Goal: Navigation & Orientation: Understand site structure

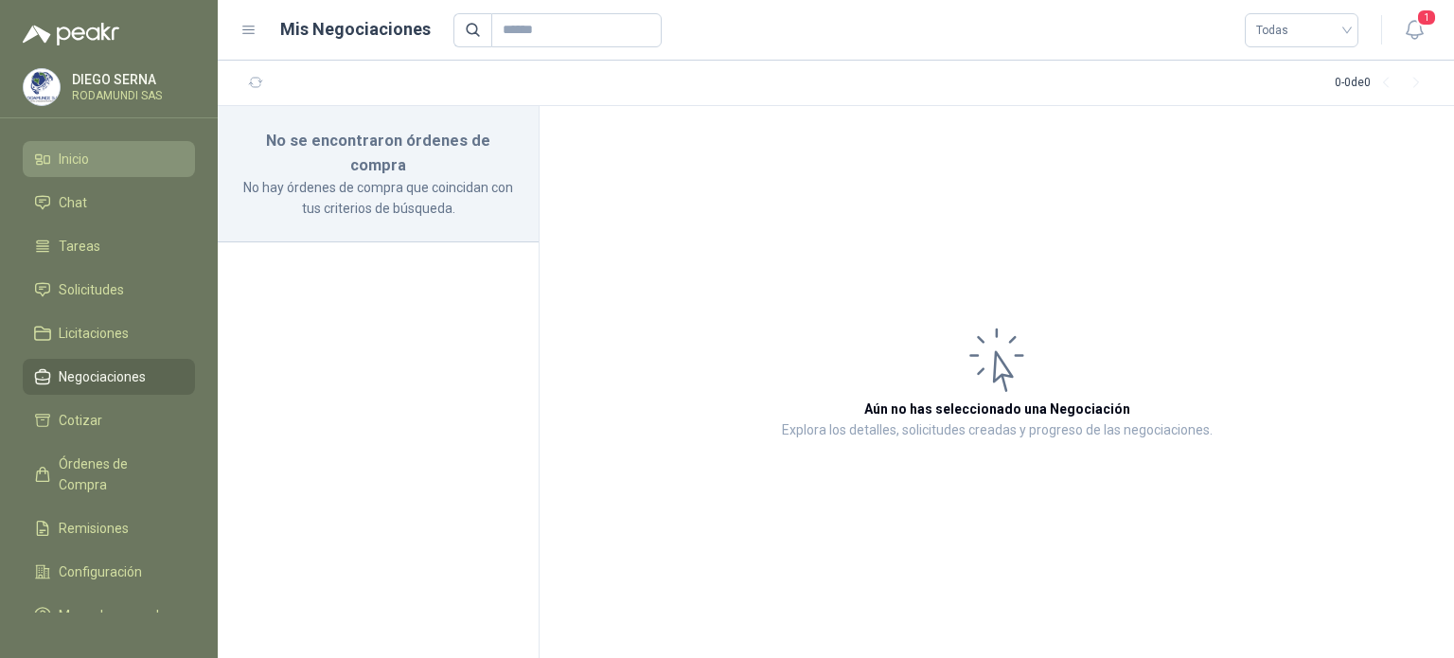
click at [95, 163] on li "Inicio" at bounding box center [109, 159] width 150 height 21
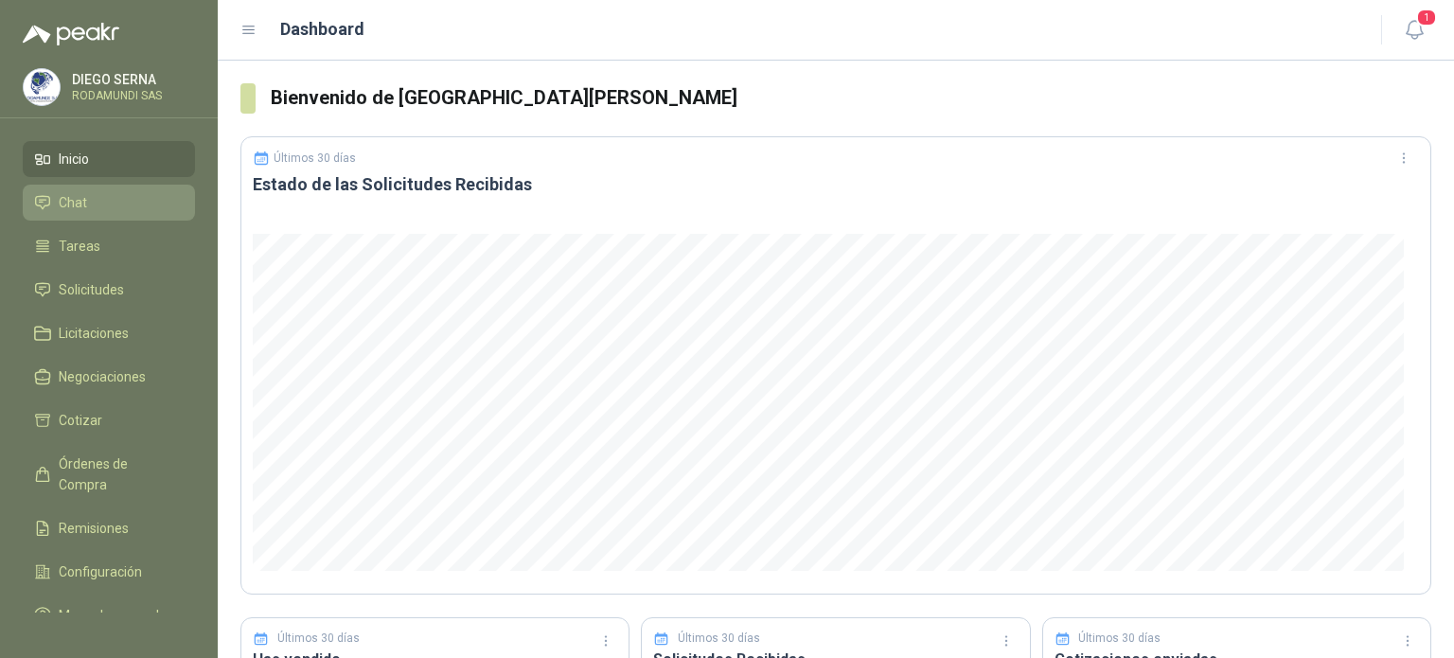
click at [118, 193] on li "Chat" at bounding box center [109, 202] width 150 height 21
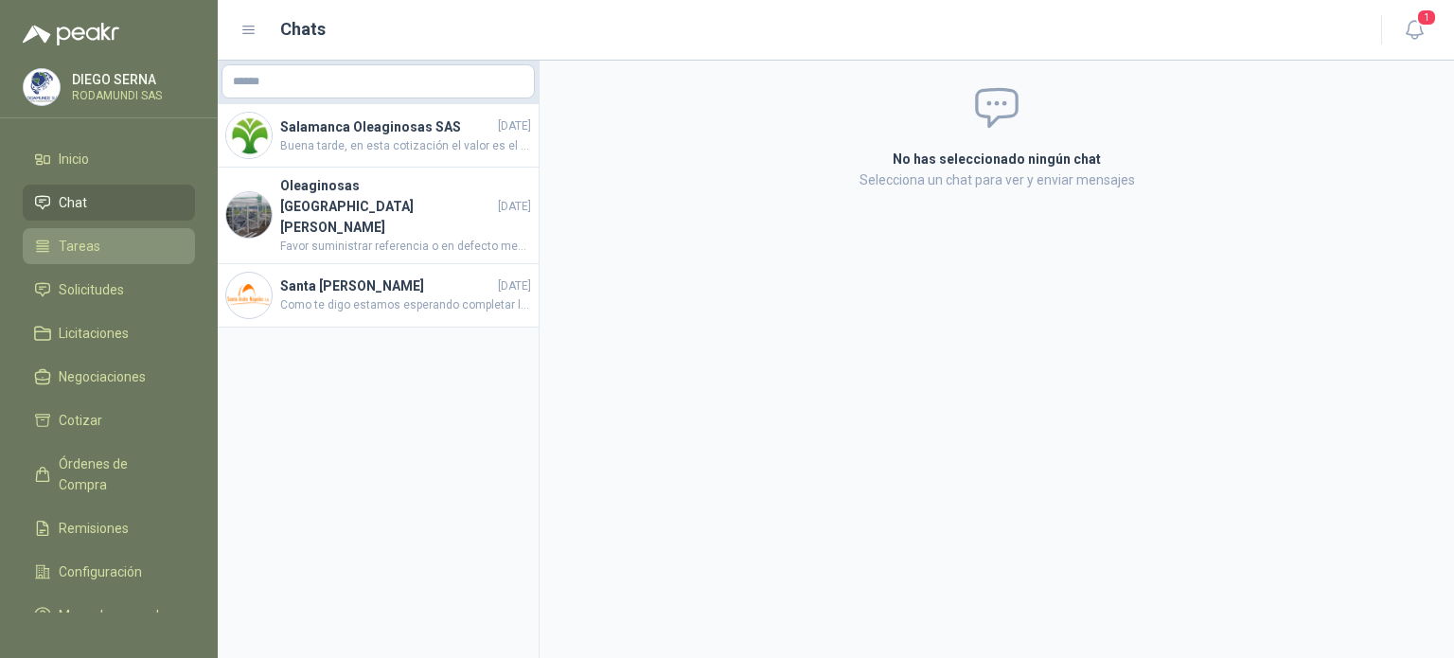
click at [111, 250] on li "Tareas" at bounding box center [109, 246] width 150 height 21
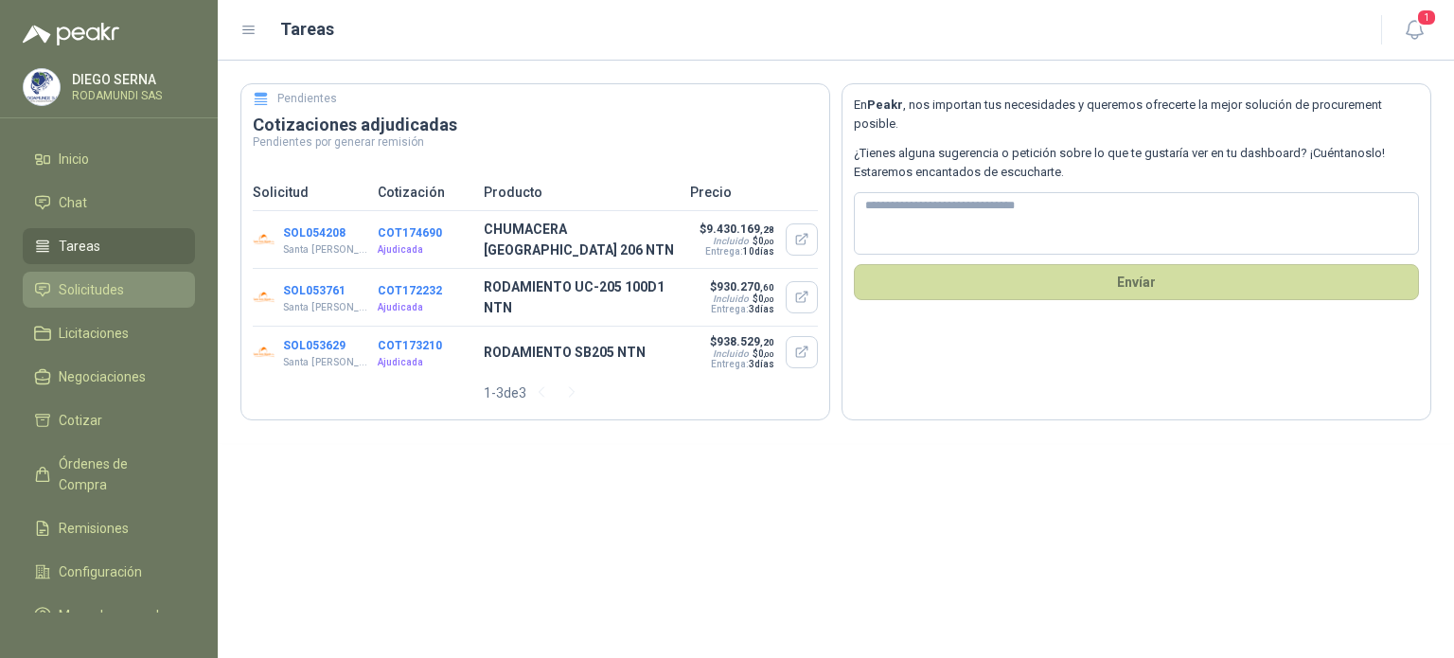
click at [98, 298] on span "Solicitudes" at bounding box center [91, 289] width 65 height 21
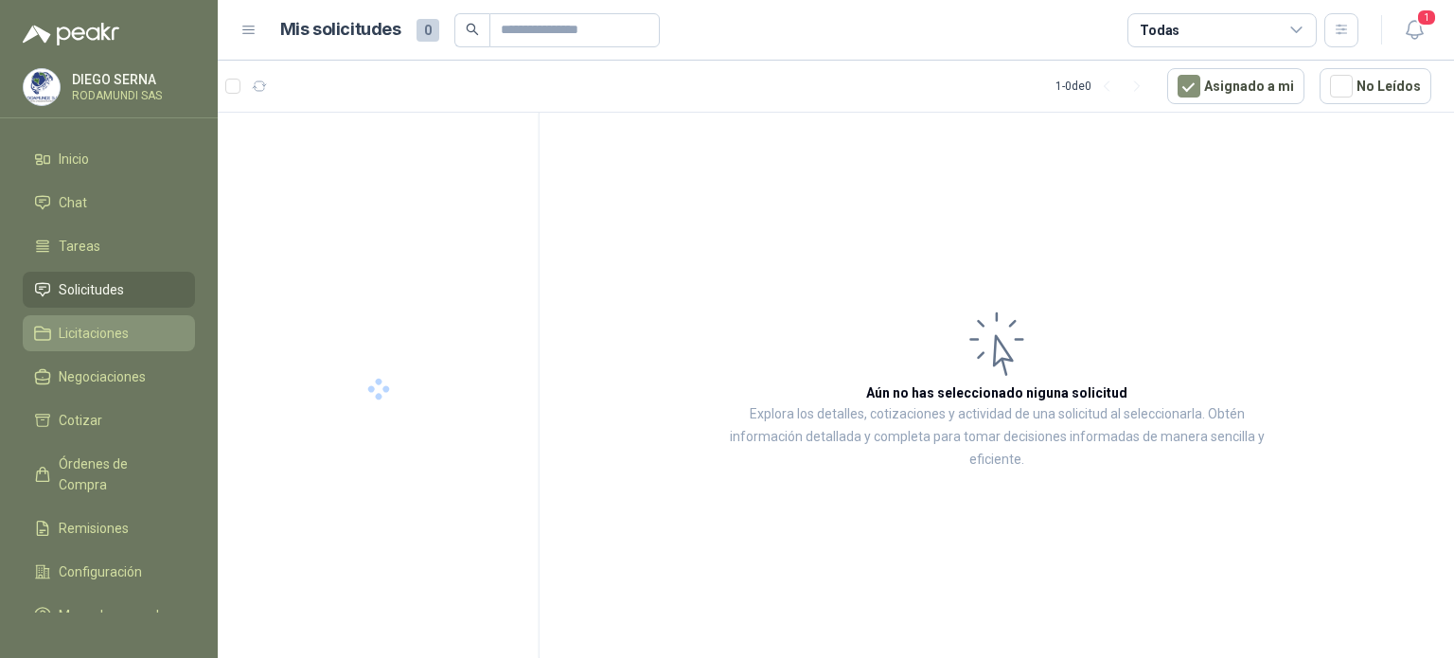
click at [86, 337] on span "Licitaciones" at bounding box center [94, 333] width 70 height 21
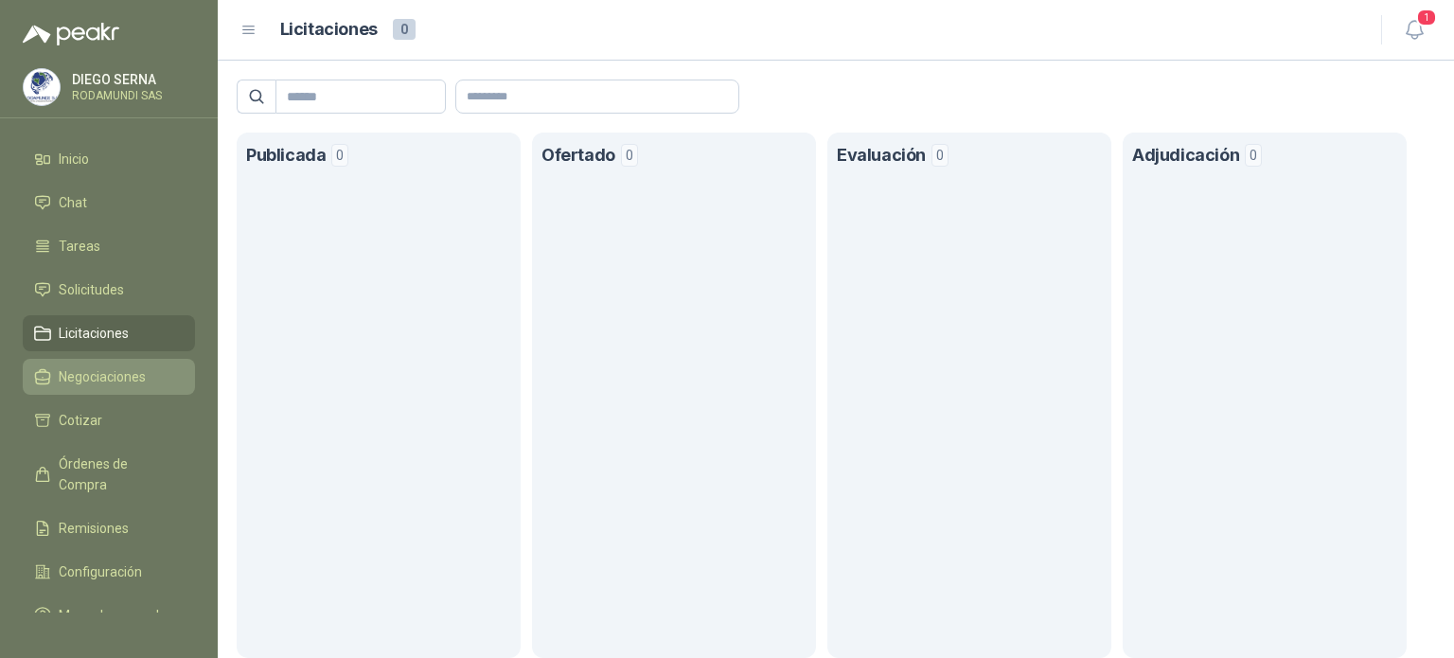
click at [112, 369] on span "Negociaciones" at bounding box center [102, 376] width 87 height 21
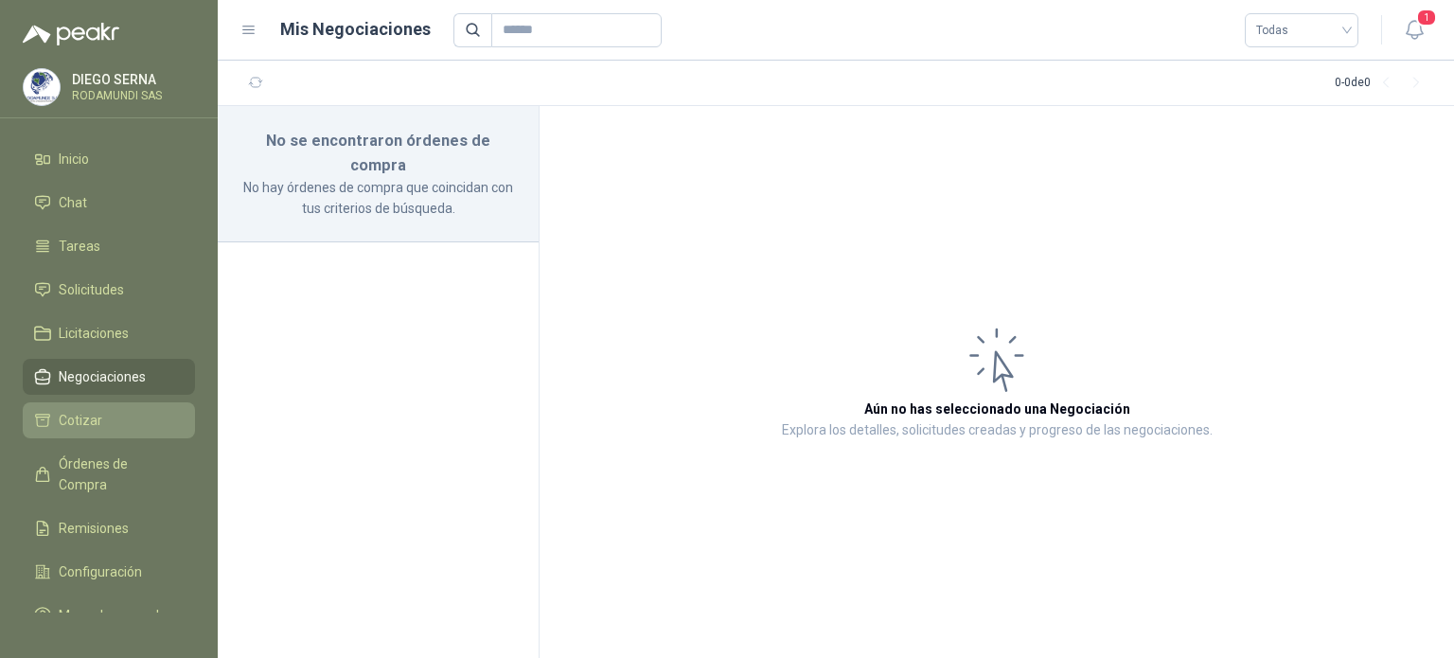
click at [113, 417] on li "Cotizar" at bounding box center [109, 420] width 150 height 21
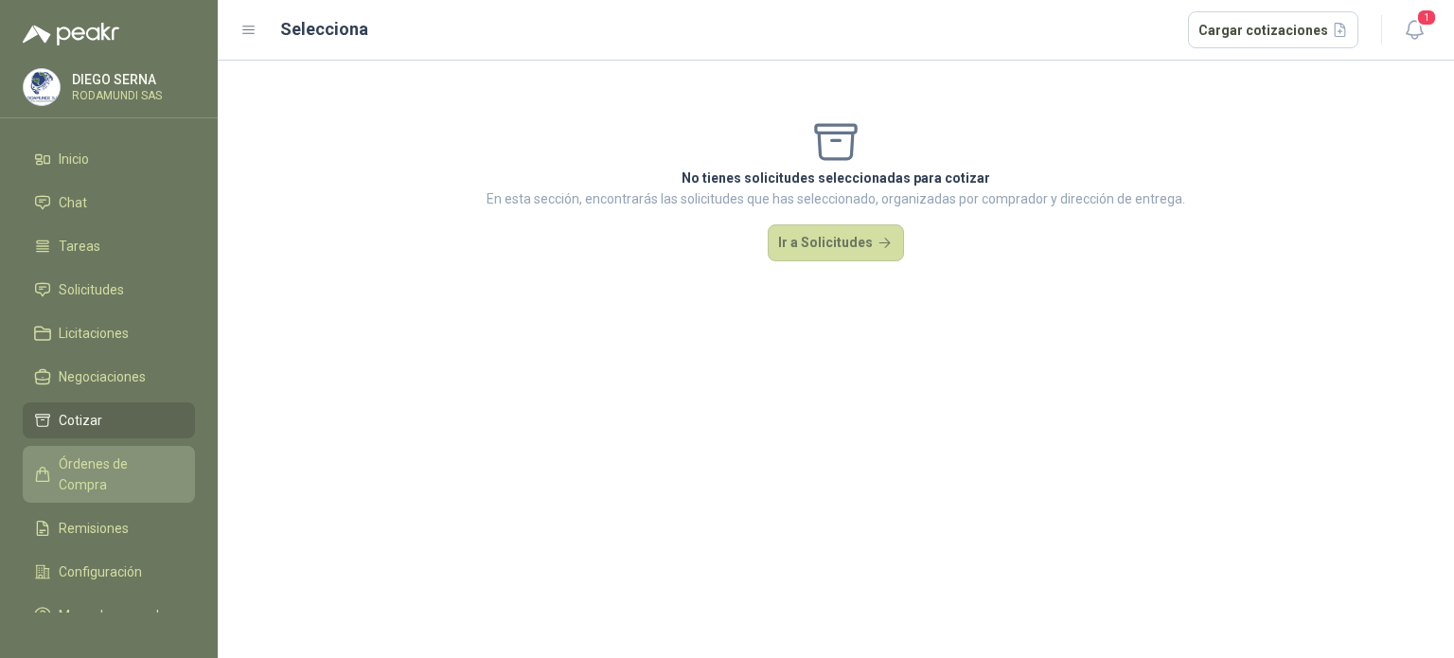
click at [112, 472] on span "Órdenes de Compra" at bounding box center [118, 474] width 118 height 42
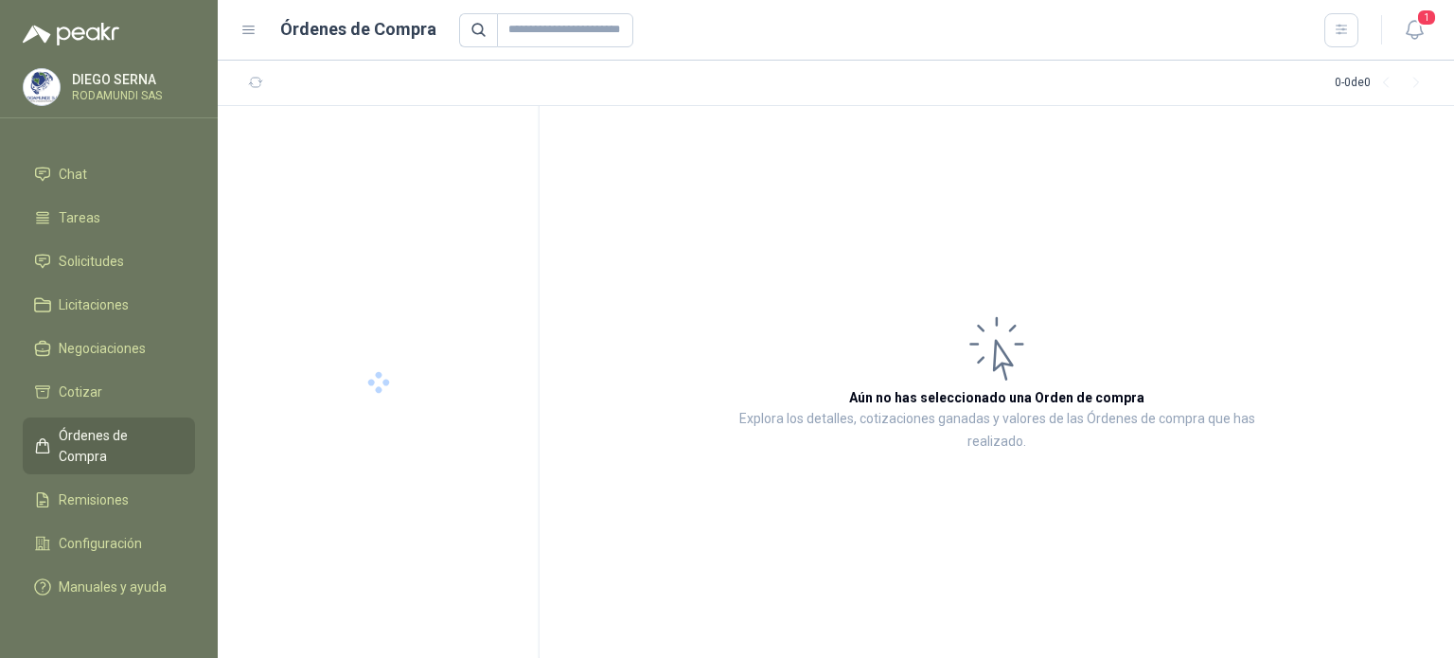
scroll to position [49, 0]
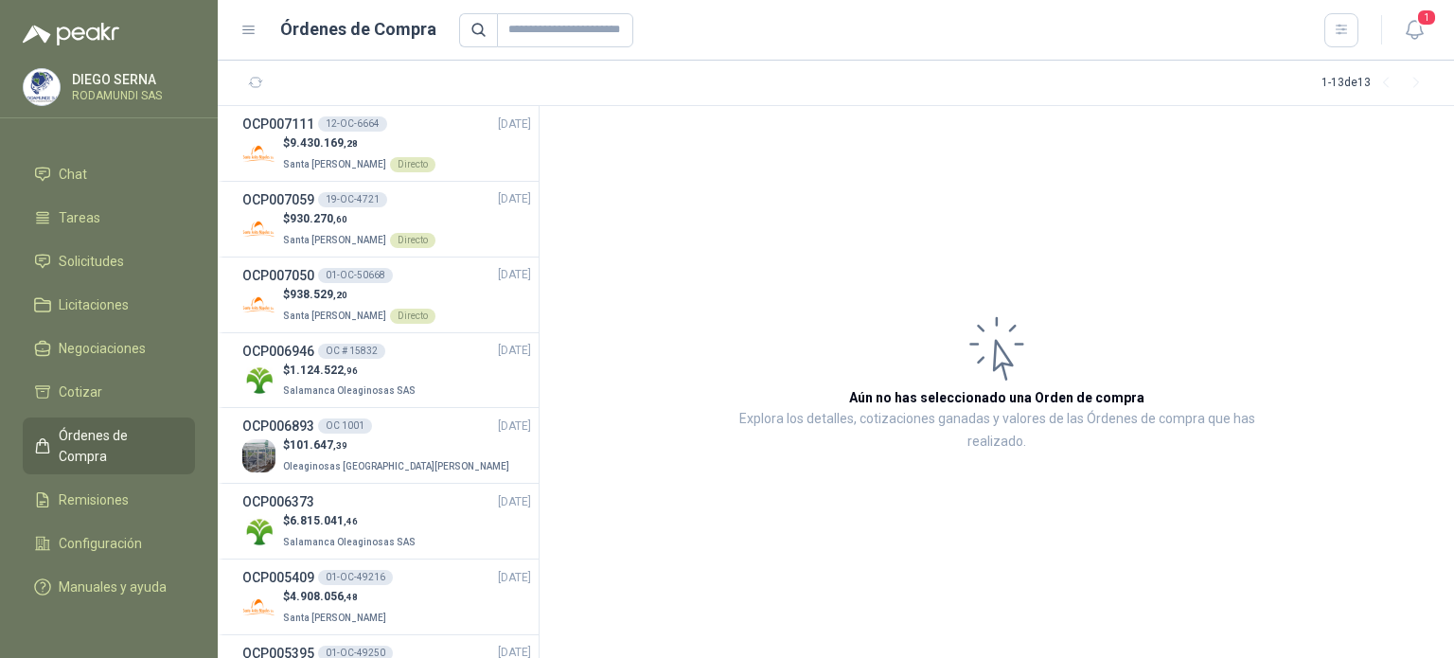
click at [112, 489] on span "Remisiones" at bounding box center [94, 499] width 70 height 21
